Goal: Check status: Check status

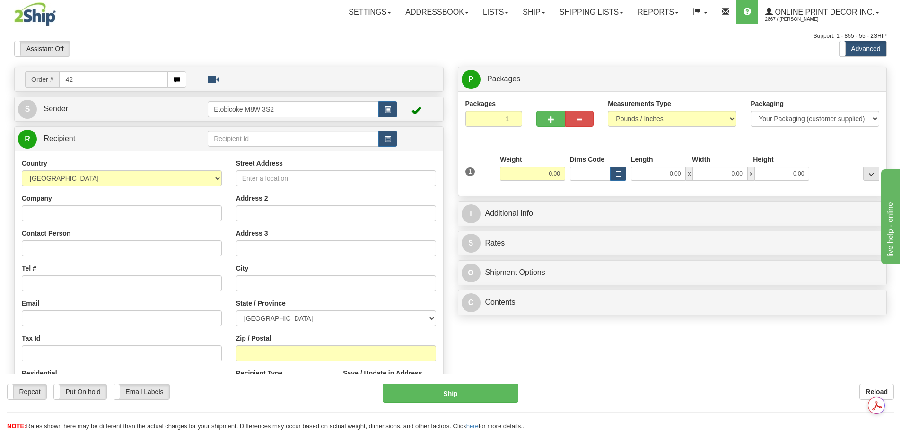
type input "4"
type input "ca-420863"
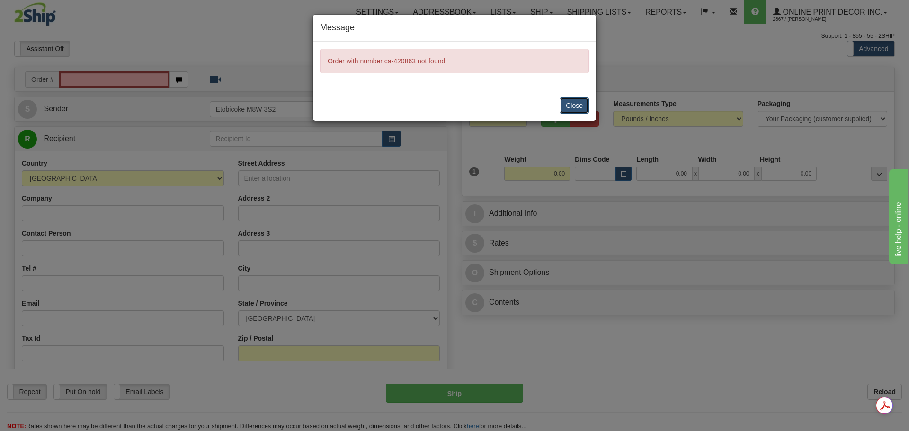
click at [566, 105] on button "Close" at bounding box center [573, 105] width 29 height 16
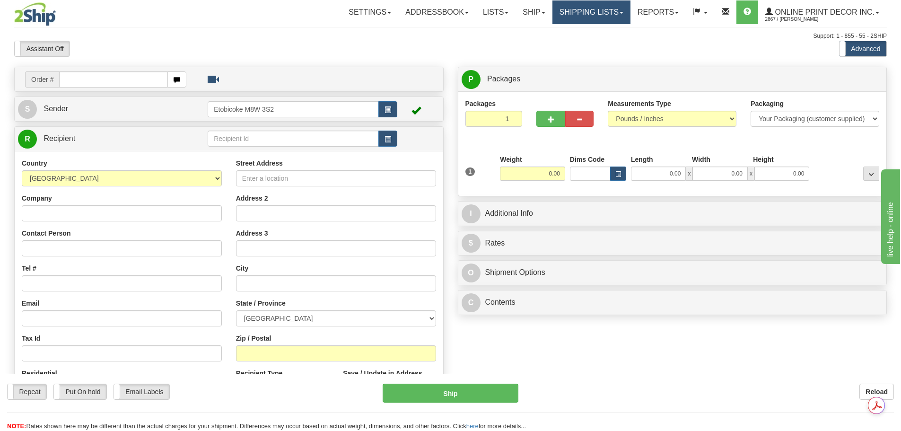
click at [601, 6] on link "Shipping lists" at bounding box center [592, 12] width 78 height 24
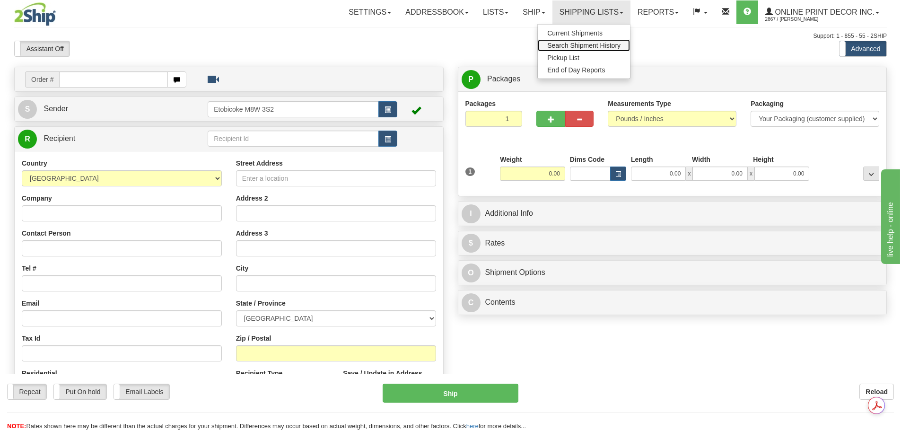
click at [594, 44] on span "Search Shipment History" at bounding box center [584, 46] width 73 height 8
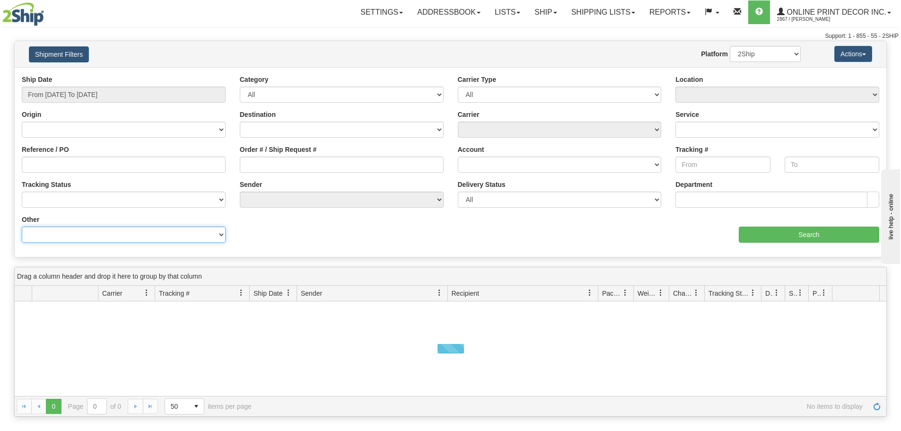
click at [71, 231] on select "Billing Account # Billing Type BOL # (LTL) Commodity Or Documents Consolidation…" at bounding box center [124, 235] width 204 height 16
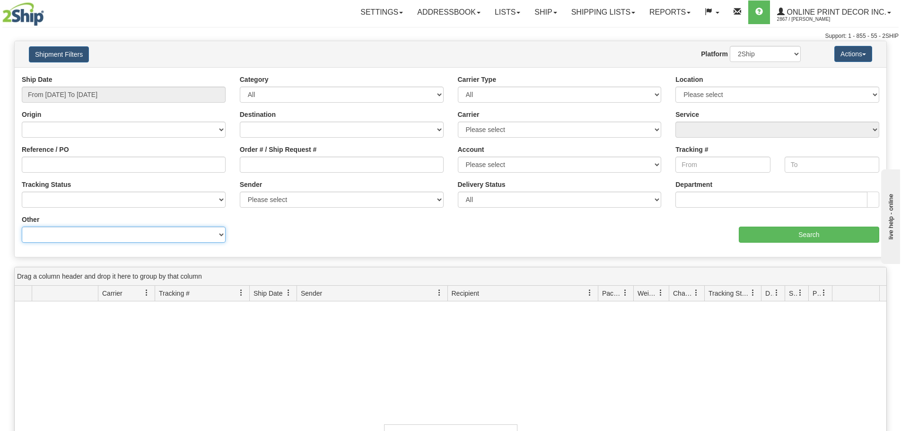
select select "Recipient_ZIP"
click at [22, 227] on select "Billing Account # Billing Type BOL # (LTL) Commodity Or Documents Consolidation…" at bounding box center [124, 235] width 204 height 16
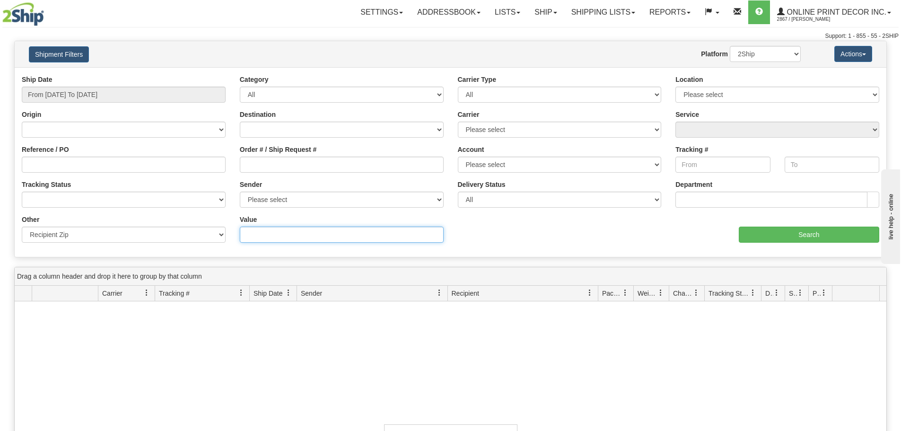
click at [275, 239] on input "Value" at bounding box center [342, 235] width 204 height 16
paste input "V5B 1W5"
type input "V5B 1W5"
click at [166, 89] on input "From [DATE] To [DATE]" at bounding box center [124, 95] width 204 height 16
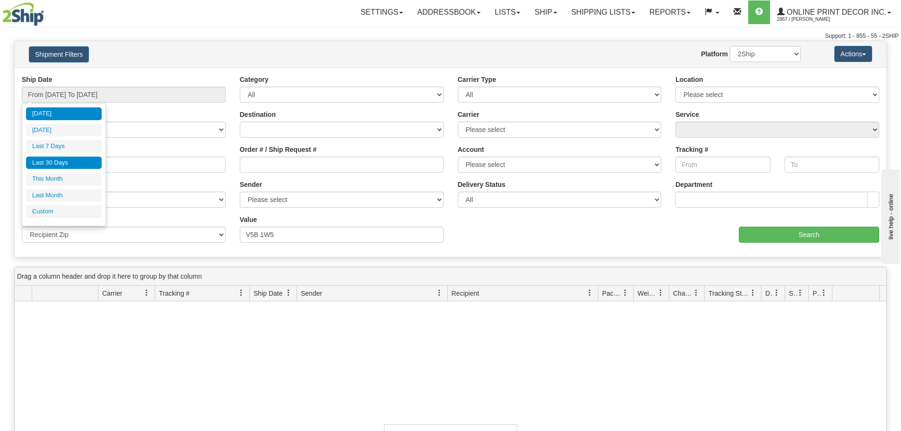
click at [46, 168] on li "Last 30 Days" at bounding box center [64, 163] width 76 height 13
type input "From [DATE] To [DATE]"
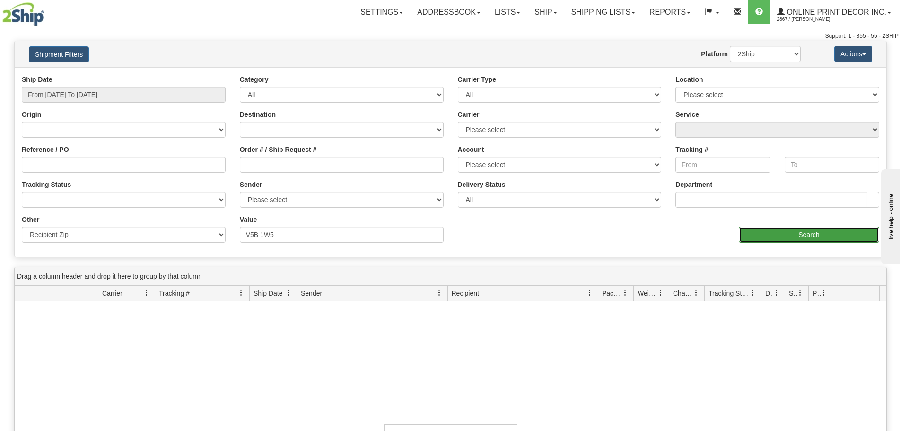
click at [751, 237] on input "Search" at bounding box center [809, 235] width 141 height 16
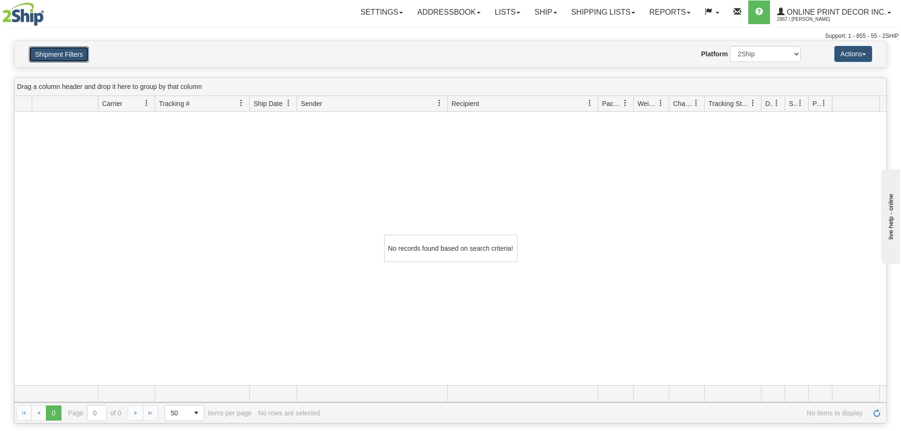
click at [71, 58] on button "Shipment Filters" at bounding box center [59, 54] width 60 height 16
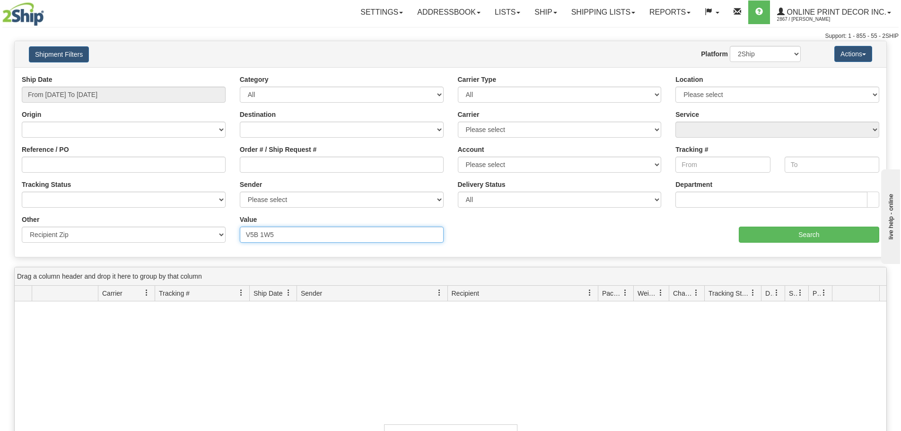
click at [261, 231] on input "V5B 1W5" at bounding box center [342, 235] width 204 height 16
type input "V5B1W5"
